Goal: Transaction & Acquisition: Purchase product/service

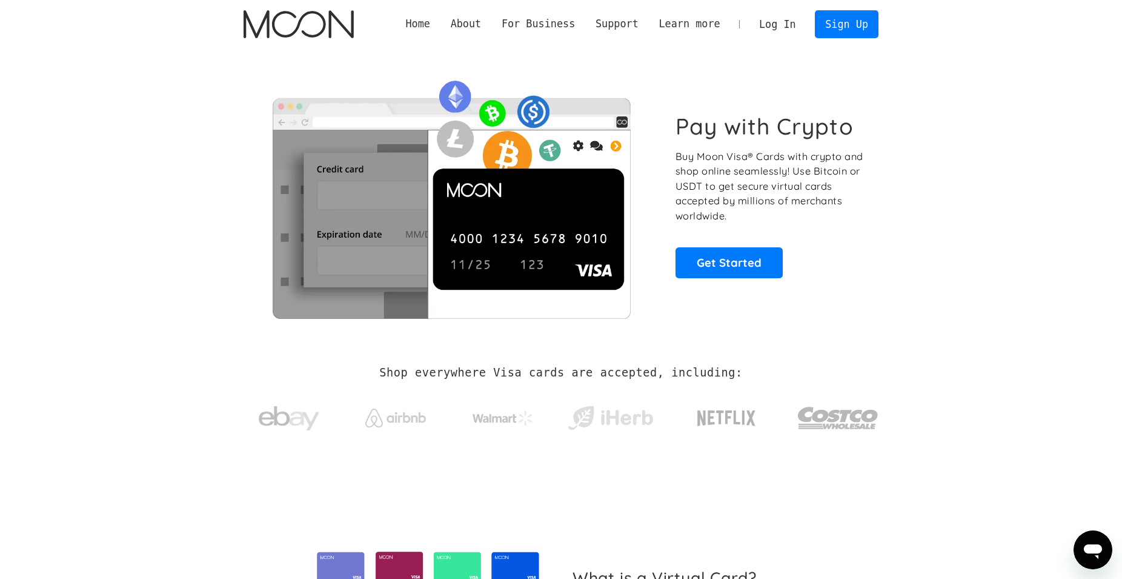
click at [773, 22] on link "Log In" at bounding box center [777, 24] width 57 height 27
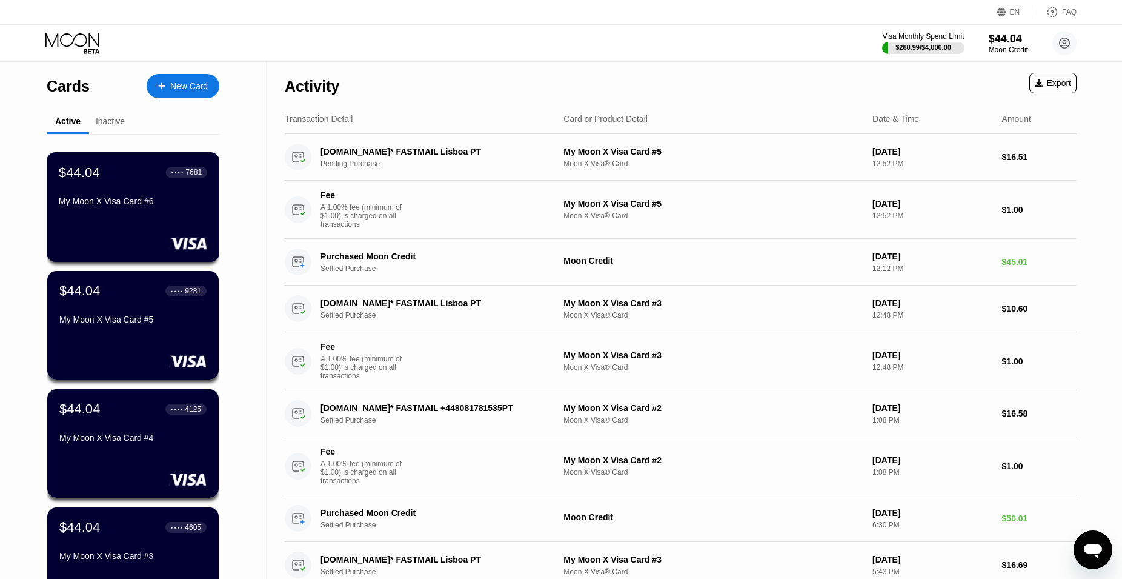
click at [105, 211] on div "My Moon X Visa Card #6" at bounding box center [133, 203] width 148 height 15
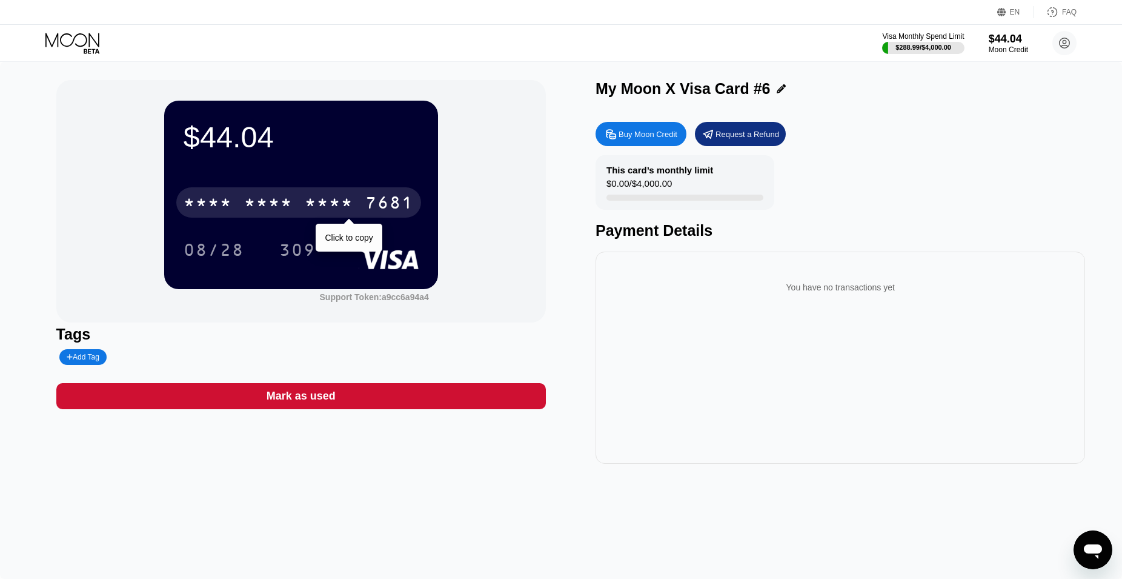
click at [301, 195] on div "* * * * * * * * * * * * 7681" at bounding box center [298, 202] width 245 height 30
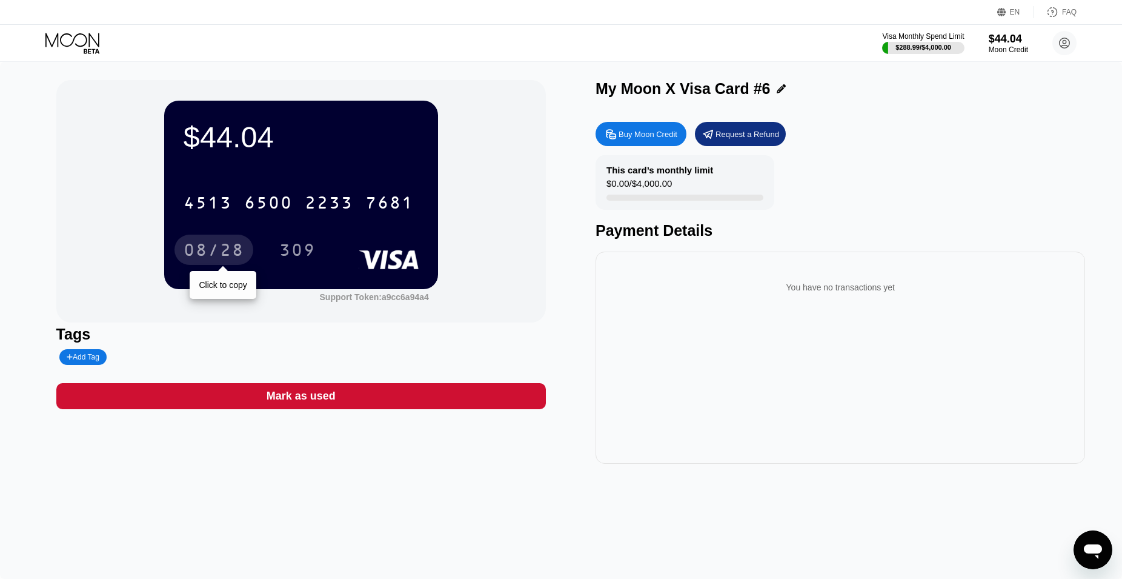
click at [185, 243] on div "08/28" at bounding box center [214, 250] width 79 height 30
click at [227, 233] on div "4513 6500 2233 7681 08/28 309" at bounding box center [301, 214] width 235 height 72
click at [224, 246] on div "08/28" at bounding box center [214, 251] width 61 height 19
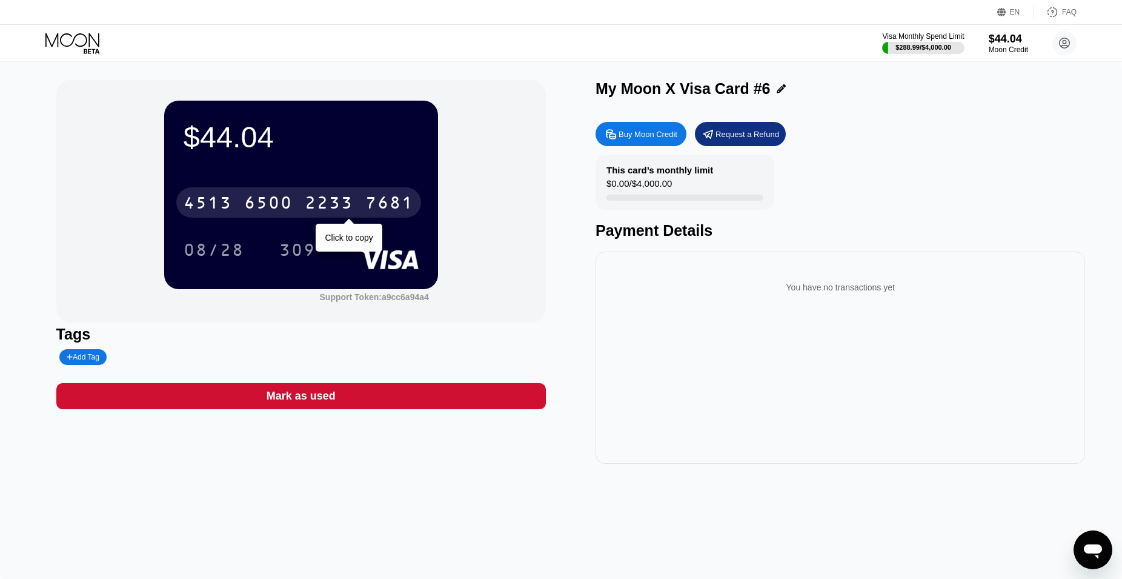
click at [385, 210] on div "7681" at bounding box center [389, 204] width 48 height 19
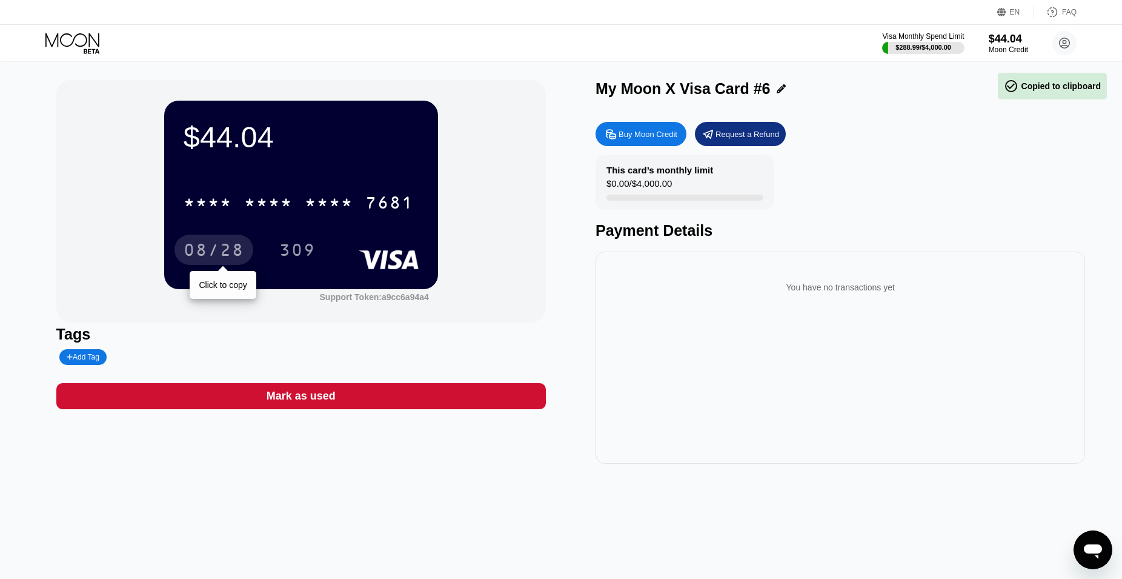
drag, startPoint x: 196, startPoint y: 249, endPoint x: 206, endPoint y: 255, distance: 12.0
click at [196, 249] on div "08/28" at bounding box center [214, 251] width 61 height 19
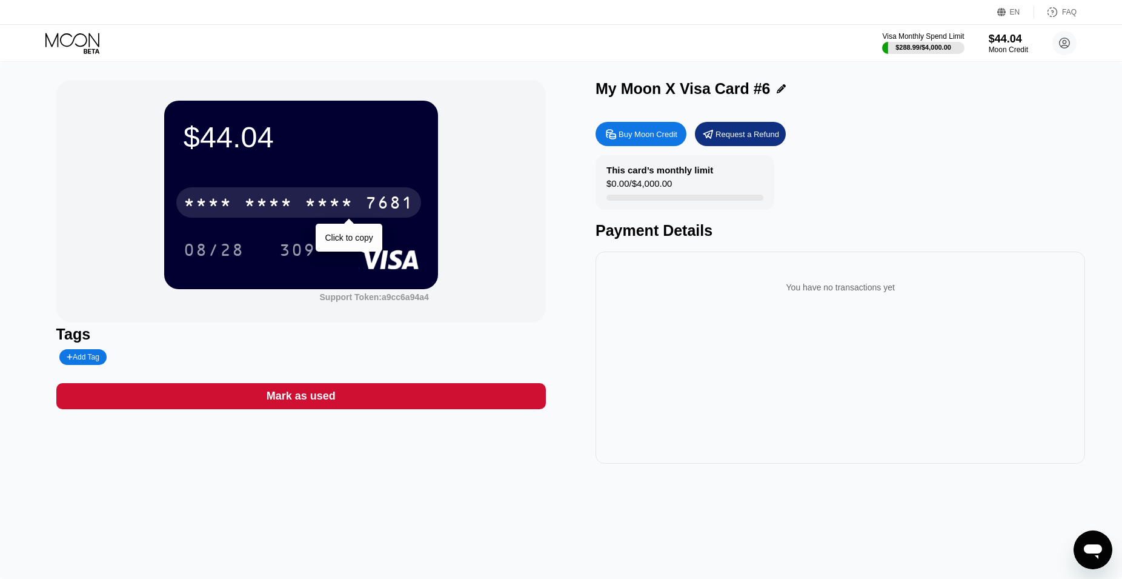
click at [332, 205] on div "* * * *" at bounding box center [329, 204] width 48 height 19
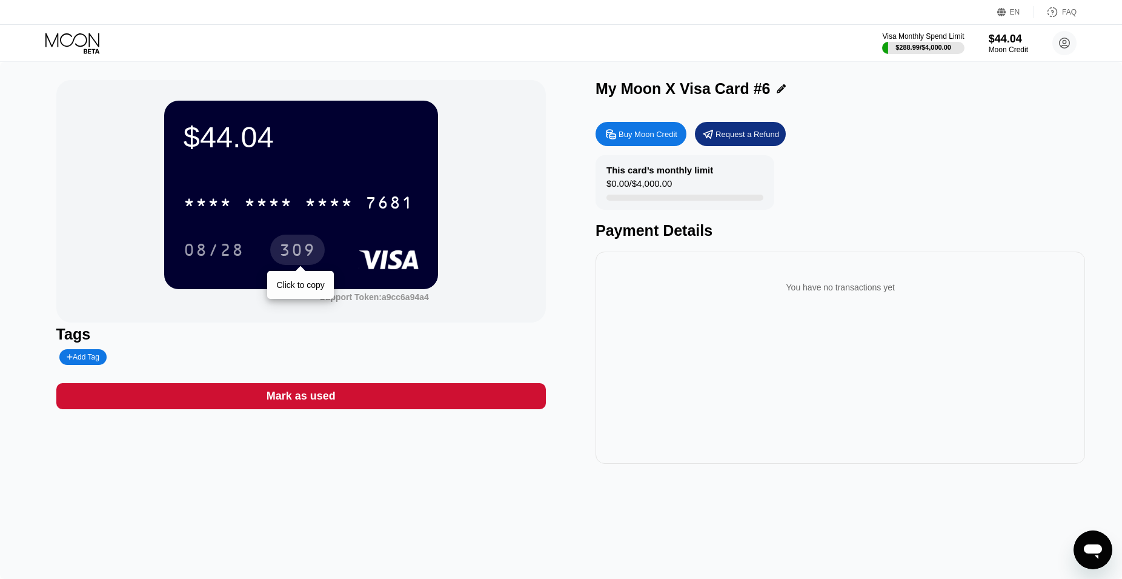
click at [306, 250] on div "309" at bounding box center [297, 251] width 36 height 19
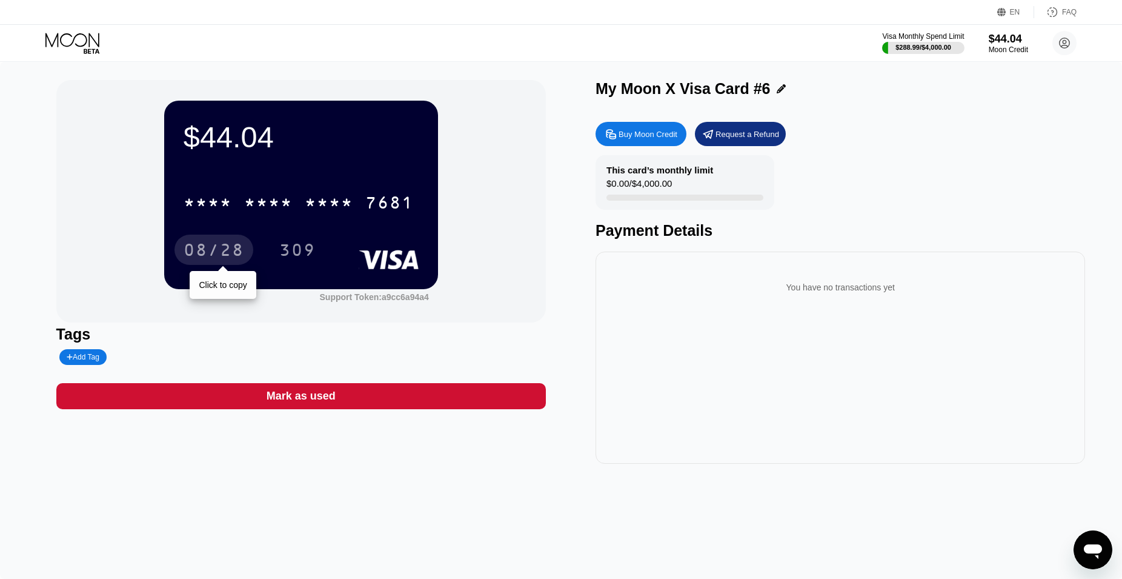
click at [230, 255] on div "08/28" at bounding box center [214, 251] width 61 height 19
click at [75, 47] on icon at bounding box center [73, 43] width 56 height 21
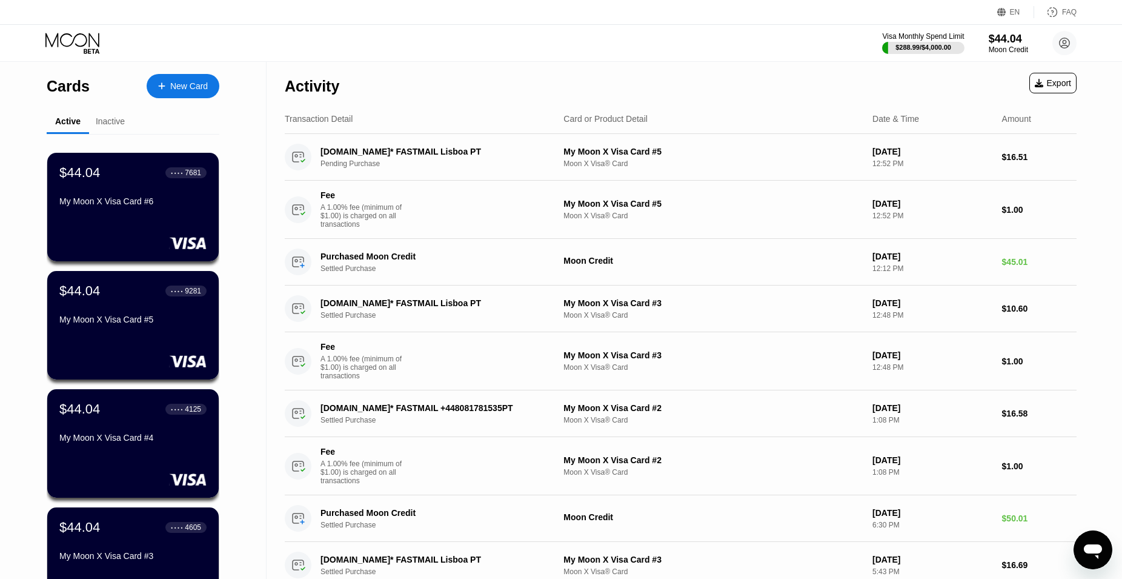
click at [205, 81] on div "New Card" at bounding box center [189, 86] width 38 height 10
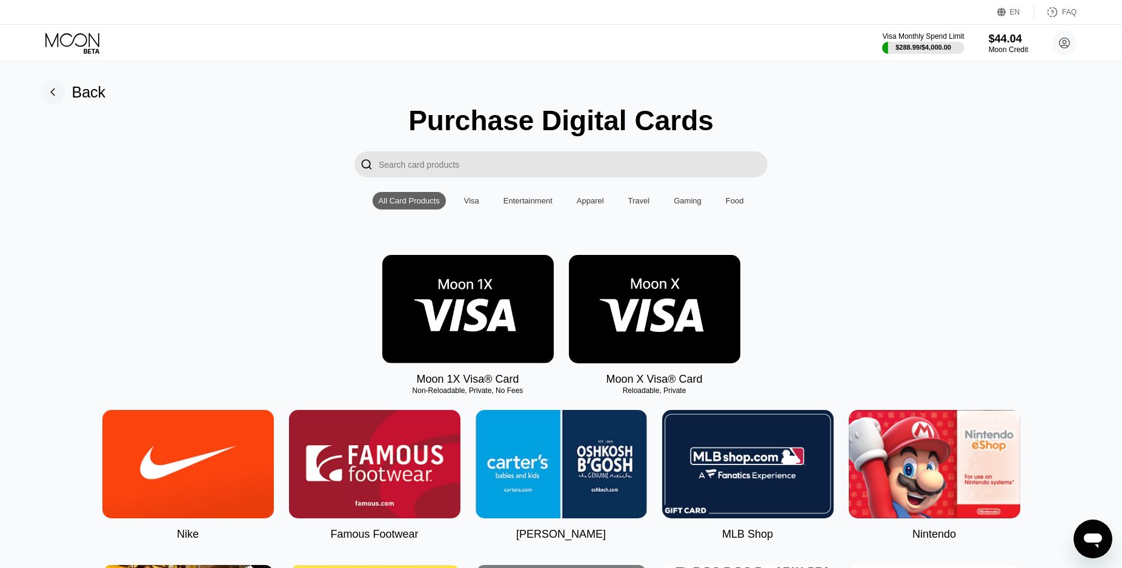
click at [425, 306] on img at bounding box center [467, 309] width 171 height 108
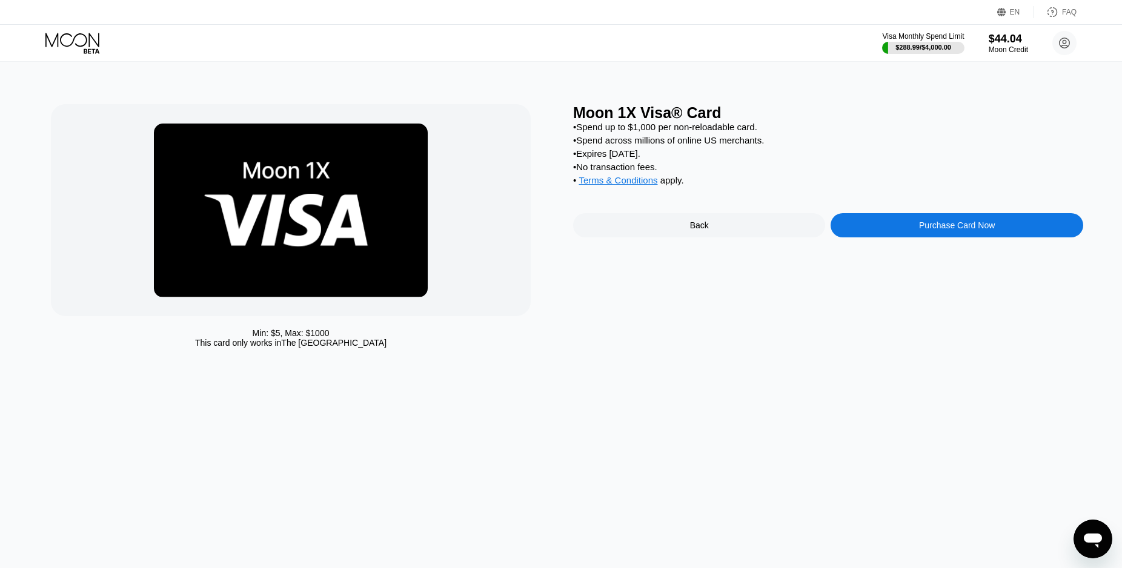
click at [894, 238] on div "Purchase Card Now" at bounding box center [957, 225] width 252 height 24
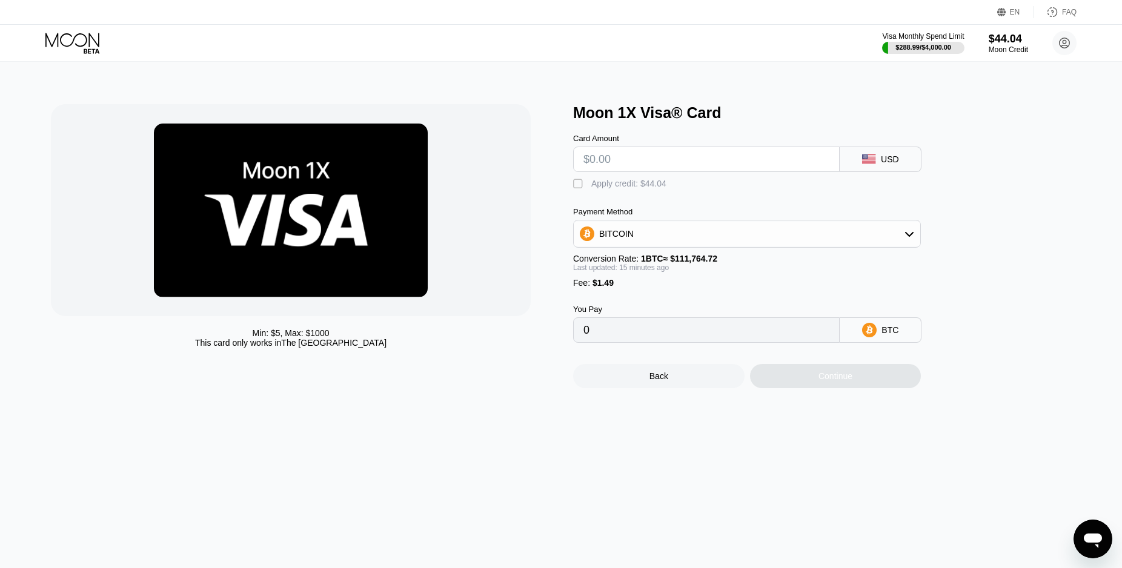
click at [728, 170] on input "text" at bounding box center [707, 159] width 246 height 24
click at [728, 168] on input "text" at bounding box center [707, 159] width 246 height 24
type input "$1"
type input "0.00002230"
type input "$18"
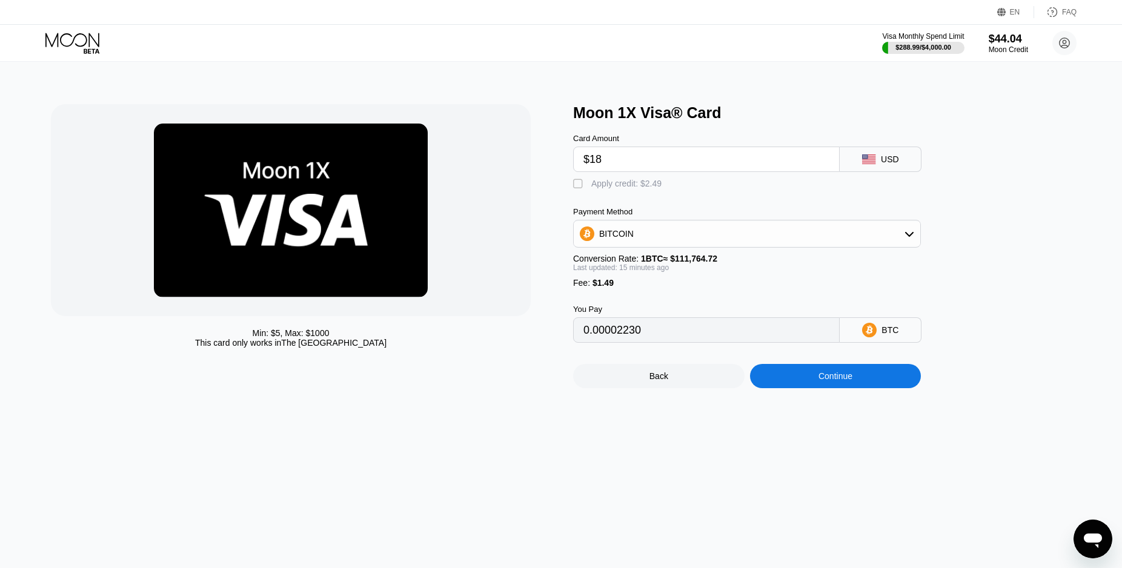
type input "0.00017449"
drag, startPoint x: 594, startPoint y: 160, endPoint x: 616, endPoint y: 160, distance: 21.8
click at [609, 160] on input "$18" at bounding box center [707, 159] width 246 height 24
type input "$17"
type input "0.00016554"
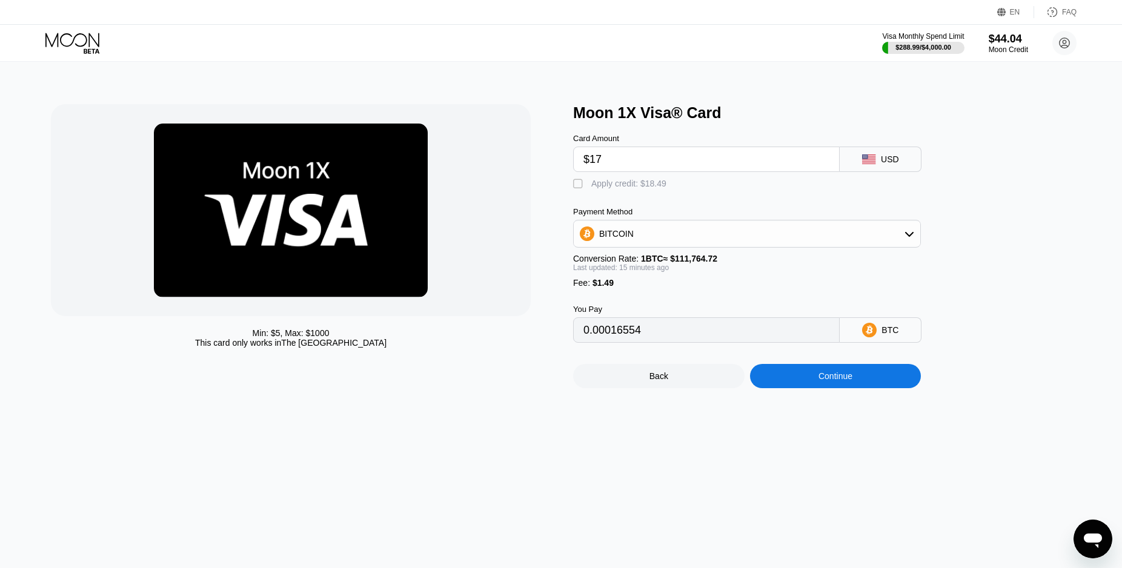
type input "$17"
click at [616, 188] on div "Apply credit: $18.49" at bounding box center [628, 184] width 75 height 10
type input "0"
click at [876, 407] on div "Min: $ 5 , Max: $ 1000 This card only works in The United States Moon 1X Visa® …" at bounding box center [561, 315] width 1133 height 507
click at [864, 388] on div "Continue" at bounding box center [835, 376] width 171 height 24
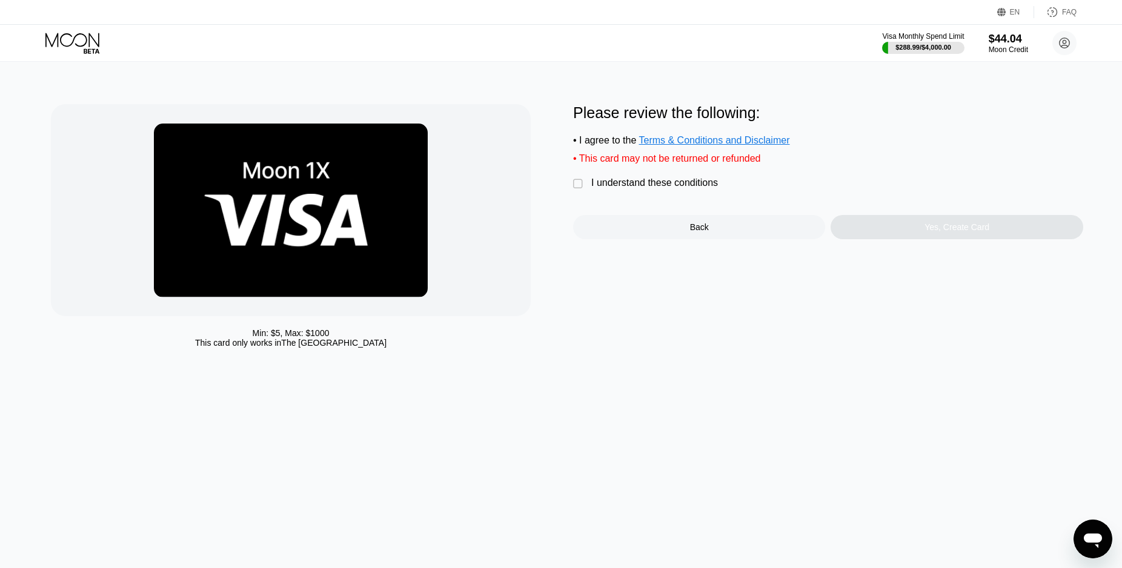
click at [657, 188] on div "I understand these conditions" at bounding box center [654, 183] width 127 height 11
click at [928, 239] on div "Yes, Create Card" at bounding box center [957, 227] width 252 height 24
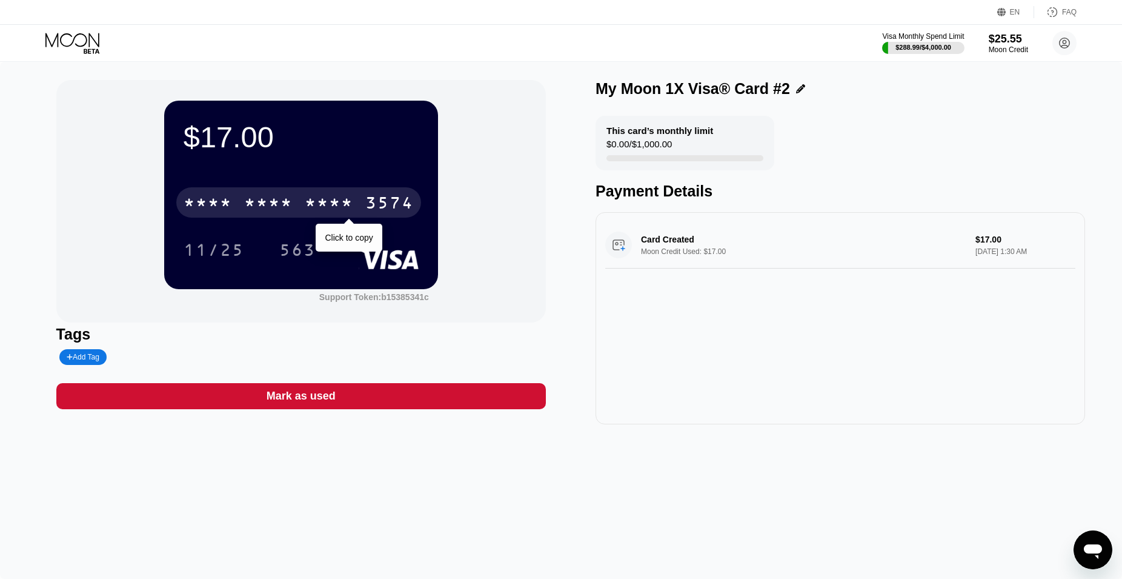
click at [301, 196] on div "* * * * * * * * * * * * 3574" at bounding box center [298, 202] width 245 height 30
click at [354, 201] on div "[CREDIT_CARD_NUMBER]" at bounding box center [298, 202] width 245 height 30
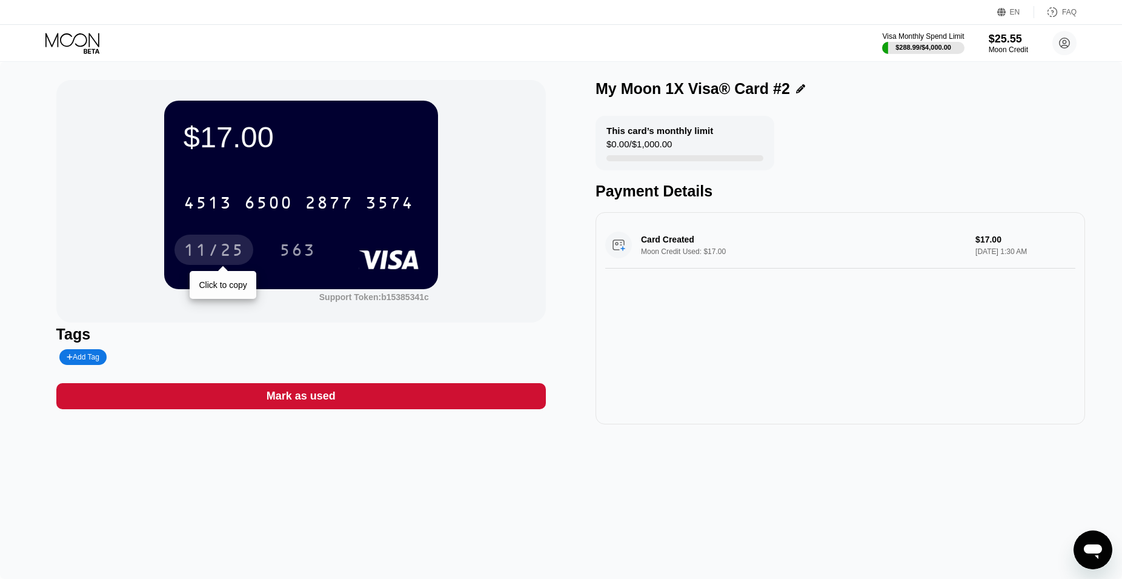
click at [220, 251] on div "11/25" at bounding box center [214, 251] width 61 height 19
click at [216, 251] on div "11/25" at bounding box center [214, 251] width 61 height 19
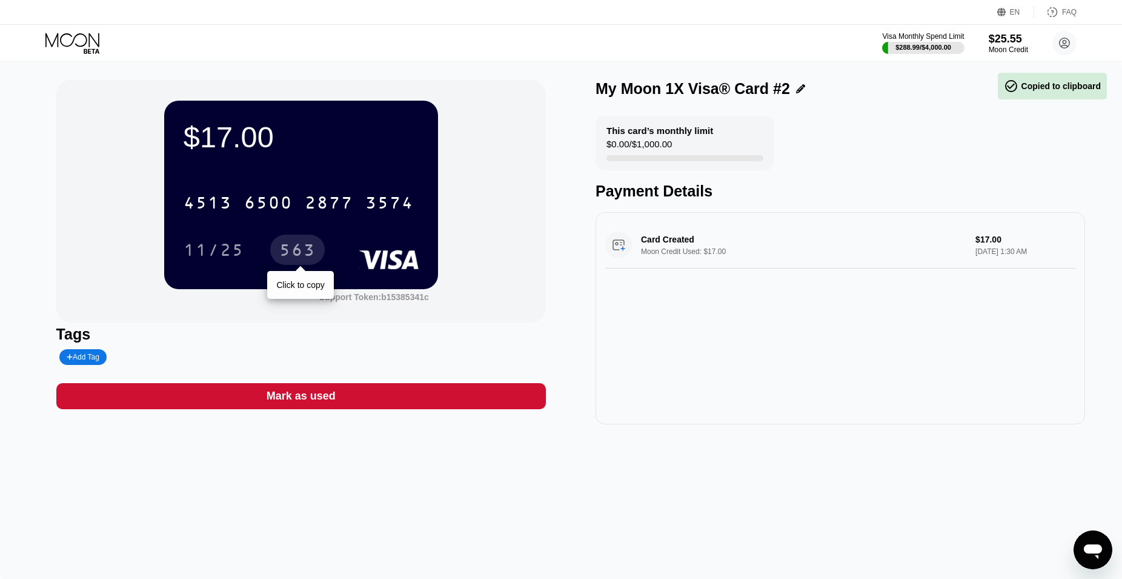
click at [281, 252] on div "563" at bounding box center [297, 251] width 36 height 19
click at [293, 253] on div "563" at bounding box center [297, 251] width 36 height 19
